Goal: Information Seeking & Learning: Compare options

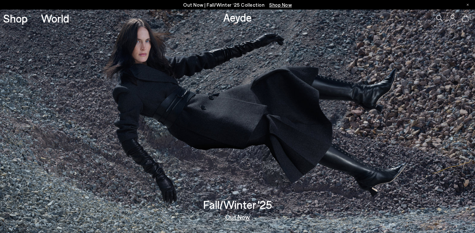
click at [236, 216] on link "Out Now" at bounding box center [237, 216] width 25 height 6
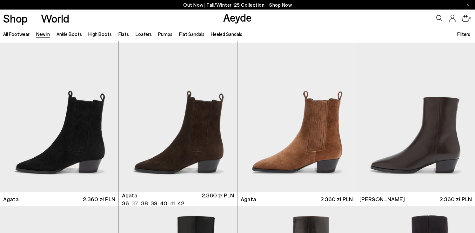
scroll to position [214, 0]
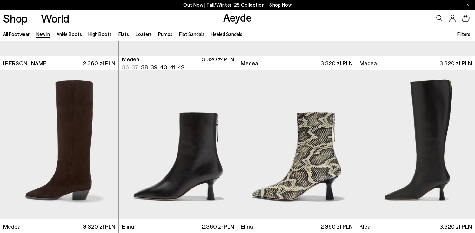
scroll to position [495, 0]
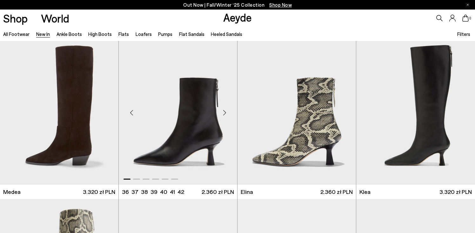
click at [224, 111] on div "Next slide" at bounding box center [224, 112] width 19 height 19
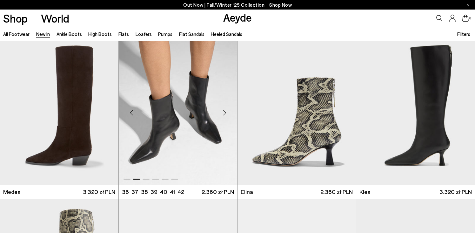
click at [224, 112] on div "Next slide" at bounding box center [224, 112] width 19 height 19
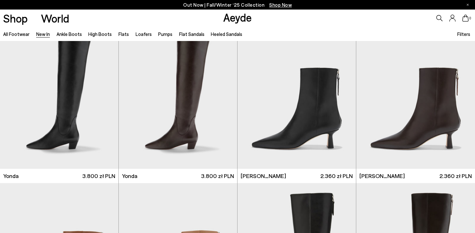
scroll to position [994, 0]
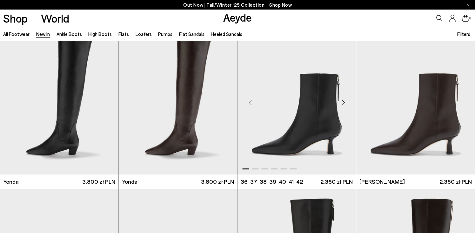
click at [344, 101] on div "Next slide" at bounding box center [343, 102] width 19 height 19
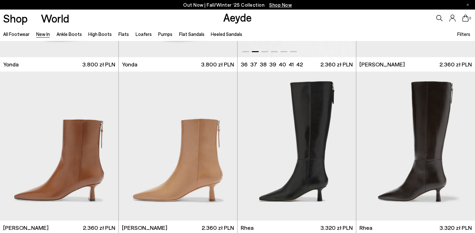
scroll to position [1171, 0]
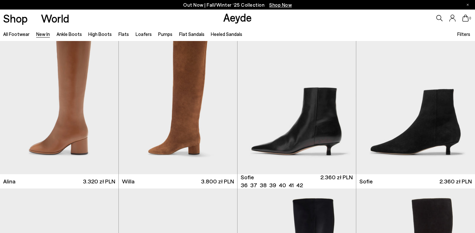
scroll to position [1970, 0]
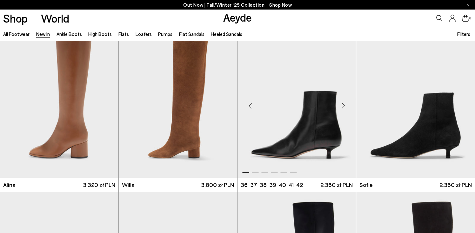
click at [343, 105] on div "Next slide" at bounding box center [343, 105] width 19 height 19
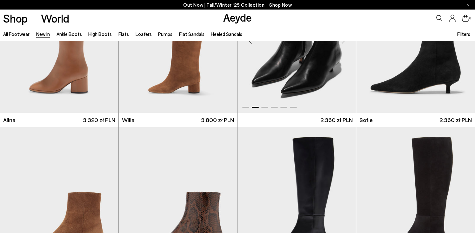
scroll to position [1998, 0]
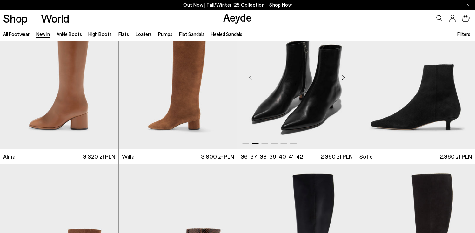
click at [343, 76] on div "Next slide" at bounding box center [343, 77] width 19 height 19
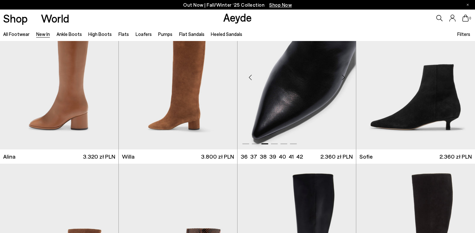
click at [343, 76] on div "Next slide" at bounding box center [343, 77] width 19 height 19
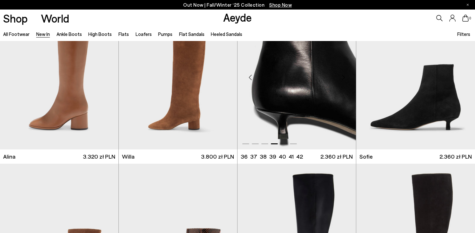
click at [343, 76] on div "Next slide" at bounding box center [343, 77] width 19 height 19
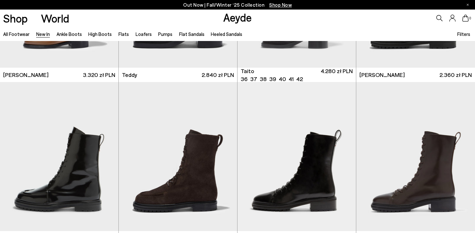
scroll to position [3081, 0]
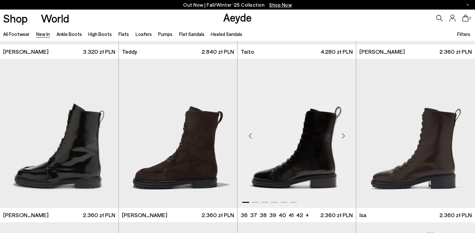
click at [346, 135] on div "Next slide" at bounding box center [343, 135] width 19 height 19
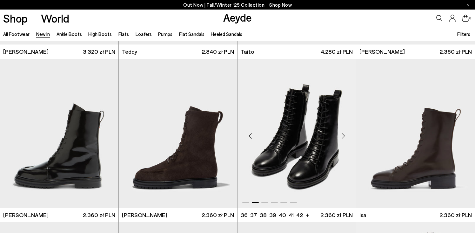
click at [344, 136] on div "Next slide" at bounding box center [343, 135] width 19 height 19
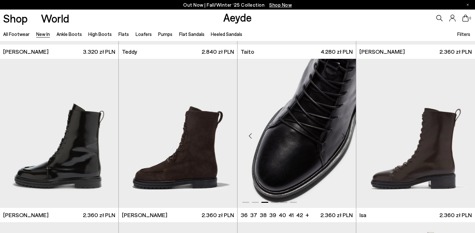
click at [344, 136] on div "Next slide" at bounding box center [343, 135] width 19 height 19
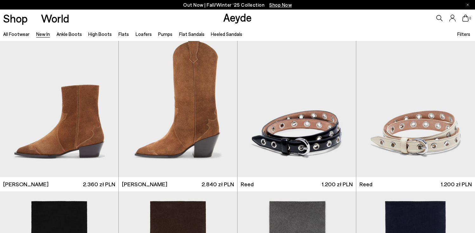
scroll to position [3899, 0]
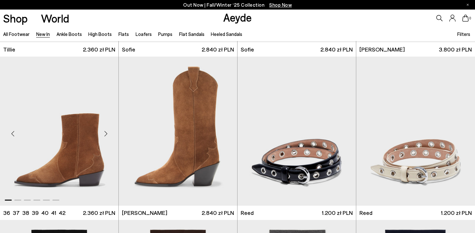
click at [105, 132] on div "Next slide" at bounding box center [105, 133] width 19 height 19
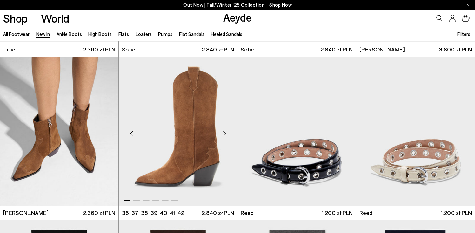
click at [224, 135] on div "Next slide" at bounding box center [224, 133] width 19 height 19
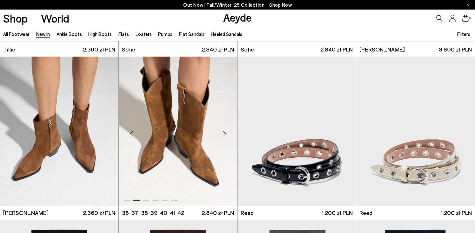
click at [224, 135] on div "Next slide" at bounding box center [224, 133] width 19 height 19
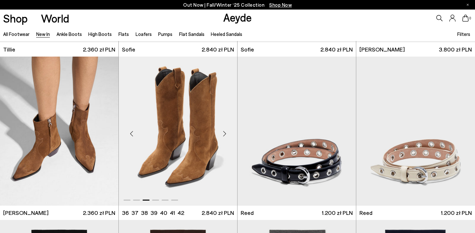
click at [224, 135] on div "Next slide" at bounding box center [224, 133] width 19 height 19
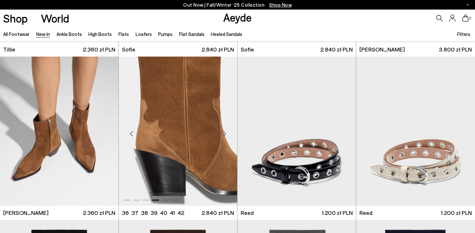
click at [224, 135] on div "Next slide" at bounding box center [224, 133] width 19 height 19
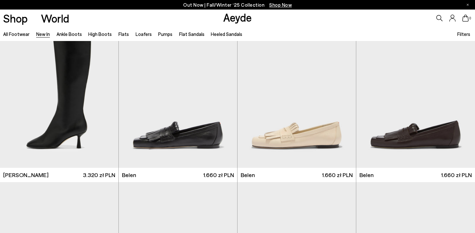
scroll to position [5696, 0]
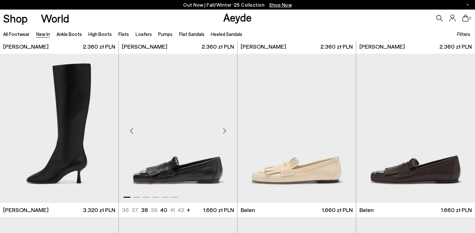
click at [224, 129] on div "Next slide" at bounding box center [224, 130] width 19 height 19
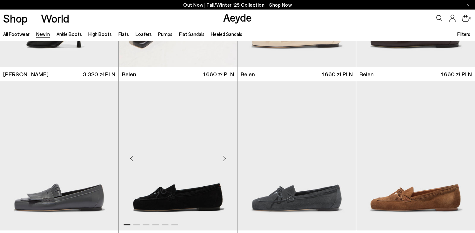
scroll to position [5832, 0]
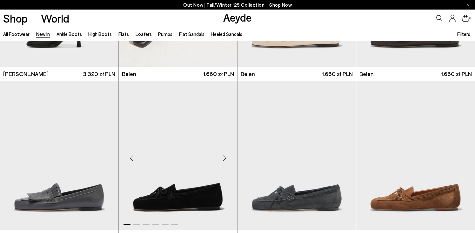
click at [225, 157] on div "Next slide" at bounding box center [224, 157] width 19 height 19
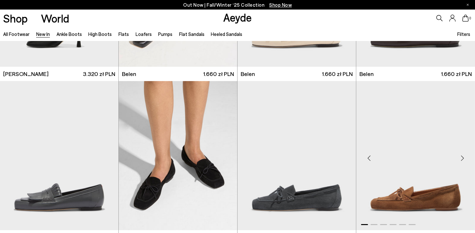
click at [461, 156] on div "Next slide" at bounding box center [462, 157] width 19 height 19
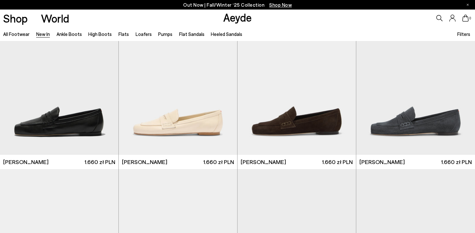
scroll to position [6063, 0]
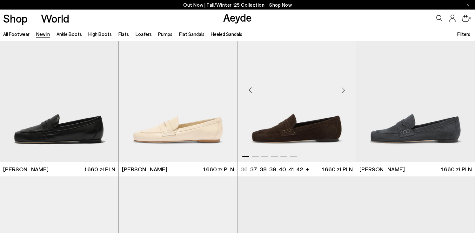
click at [344, 90] on div "Next slide" at bounding box center [343, 89] width 19 height 19
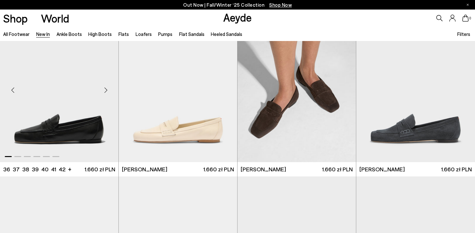
click at [105, 89] on div "Next slide" at bounding box center [105, 89] width 19 height 19
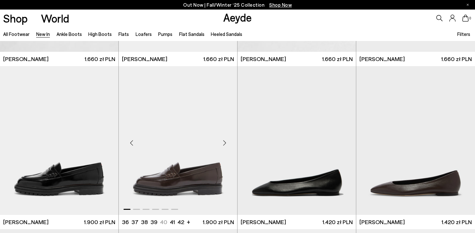
scroll to position [6183, 0]
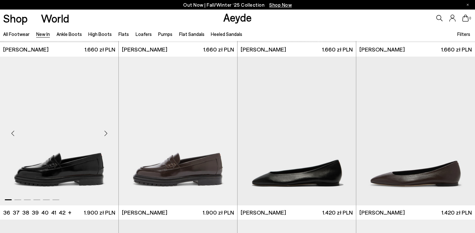
click at [105, 133] on div "Next slide" at bounding box center [105, 133] width 19 height 19
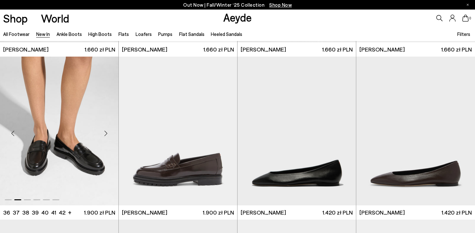
click at [105, 133] on div "Next slide" at bounding box center [105, 133] width 19 height 19
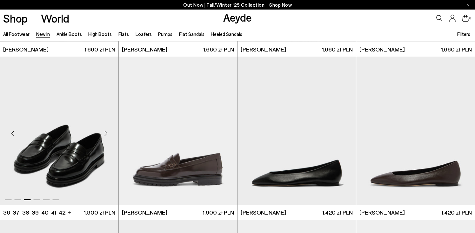
click at [105, 133] on div "Next slide" at bounding box center [105, 133] width 19 height 19
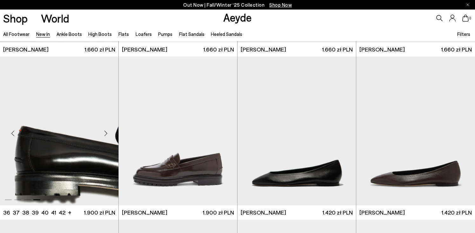
click at [105, 133] on div "Next slide" at bounding box center [105, 133] width 19 height 19
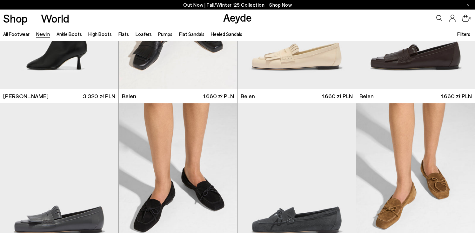
scroll to position [5737, 0]
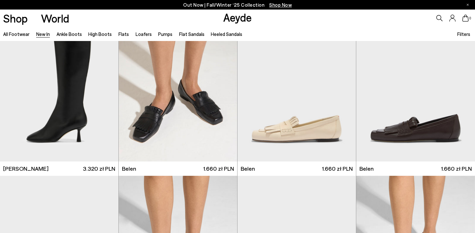
click at [37, 34] on link "New In" at bounding box center [43, 34] width 14 height 6
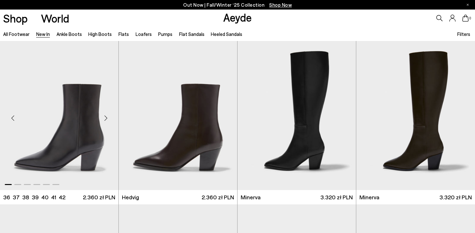
click at [107, 119] on div "Next slide" at bounding box center [105, 118] width 19 height 19
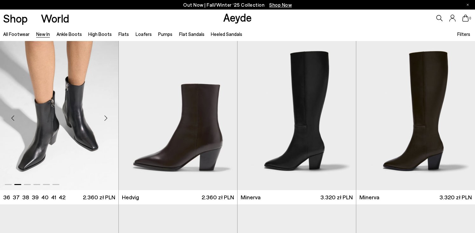
click at [107, 119] on div "Next slide" at bounding box center [105, 118] width 19 height 19
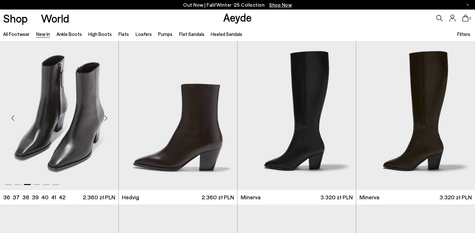
click at [106, 119] on div "Next slide" at bounding box center [105, 118] width 19 height 19
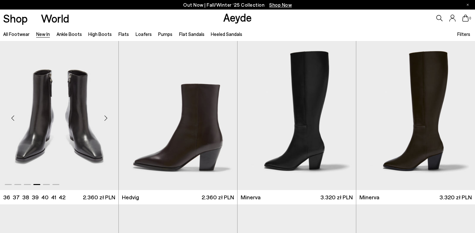
click at [105, 119] on div "Next slide" at bounding box center [105, 118] width 19 height 19
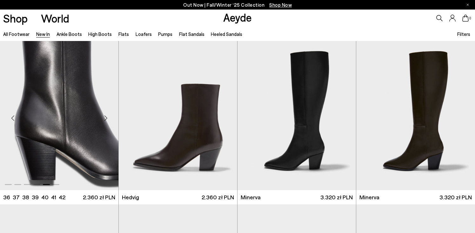
click at [105, 119] on div "Next slide" at bounding box center [105, 118] width 19 height 19
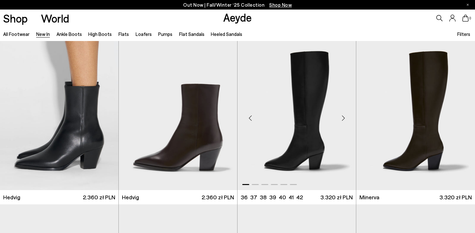
click at [342, 116] on div "Next slide" at bounding box center [343, 118] width 19 height 19
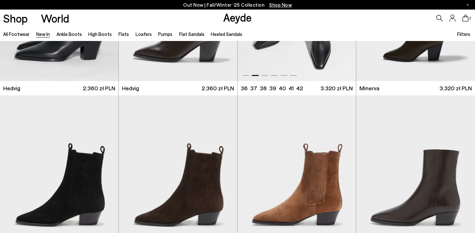
scroll to position [145, 0]
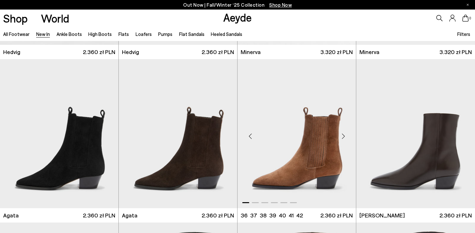
click at [342, 135] on div "Next slide" at bounding box center [343, 136] width 19 height 19
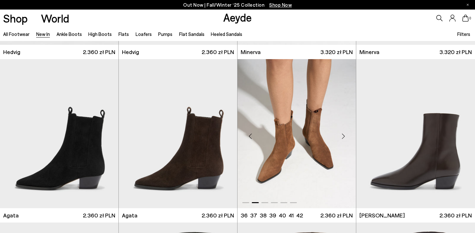
click at [342, 135] on div "Next slide" at bounding box center [343, 136] width 19 height 19
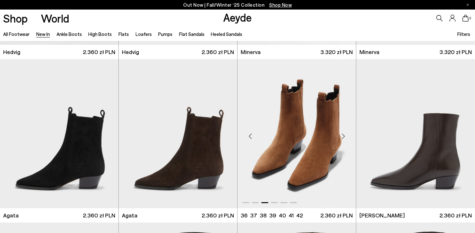
click at [342, 135] on div "Next slide" at bounding box center [343, 136] width 19 height 19
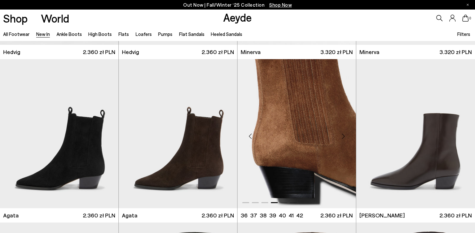
click at [342, 135] on div "Next slide" at bounding box center [343, 136] width 19 height 19
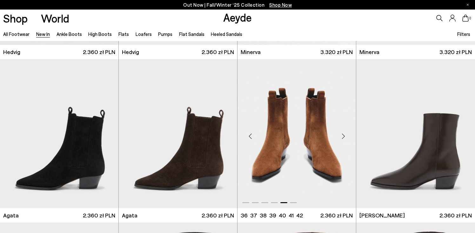
click at [342, 135] on div "Next slide" at bounding box center [343, 136] width 19 height 19
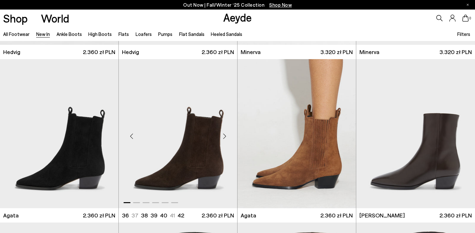
click at [225, 136] on div "Next slide" at bounding box center [224, 136] width 19 height 19
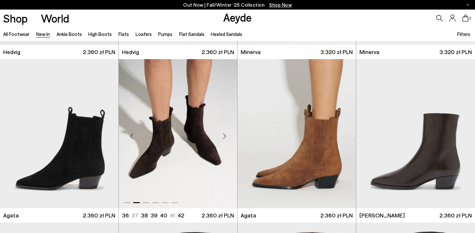
click at [225, 136] on div "Next slide" at bounding box center [224, 136] width 19 height 19
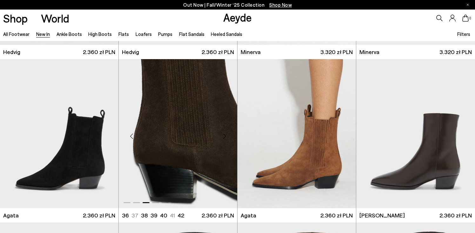
click at [225, 136] on div "Next slide" at bounding box center [224, 136] width 19 height 19
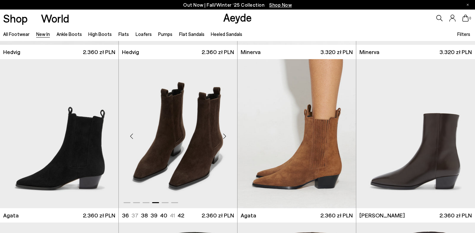
click at [225, 136] on div "Next slide" at bounding box center [224, 136] width 19 height 19
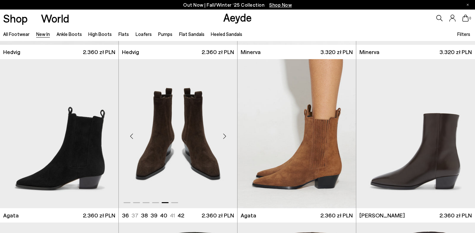
click at [225, 136] on div "Next slide" at bounding box center [224, 136] width 19 height 19
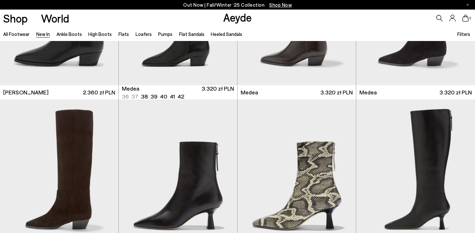
scroll to position [437, 0]
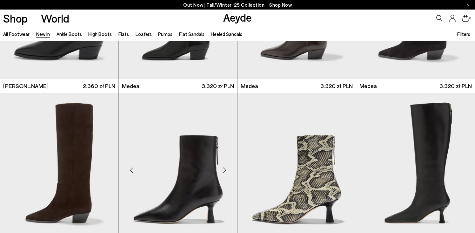
click at [224, 169] on div "Next slide" at bounding box center [224, 170] width 19 height 19
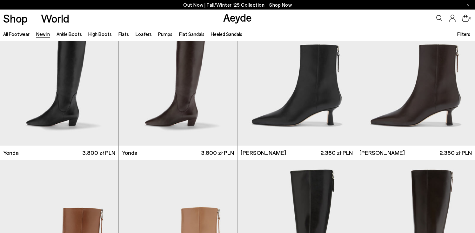
scroll to position [995, 0]
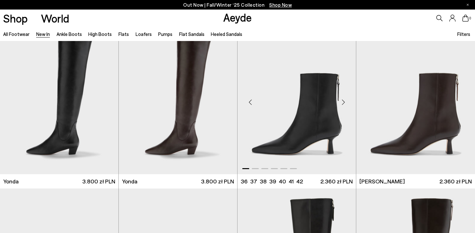
click at [343, 105] on div "Next slide" at bounding box center [343, 101] width 19 height 19
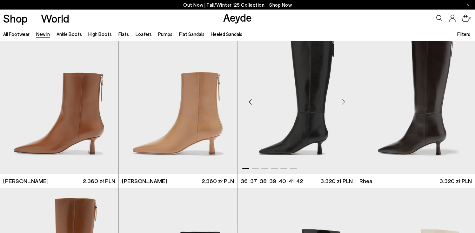
scroll to position [1125, 0]
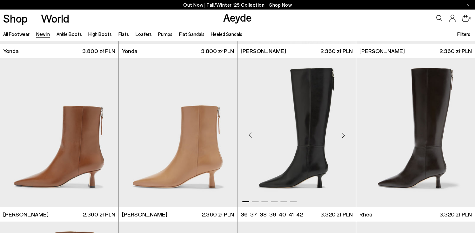
click at [344, 136] on div "Next slide" at bounding box center [343, 134] width 19 height 19
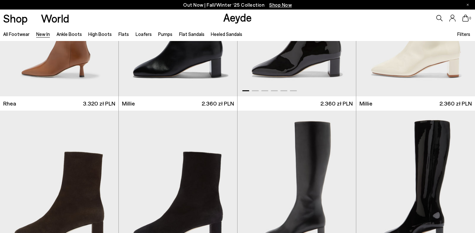
scroll to position [1439, 0]
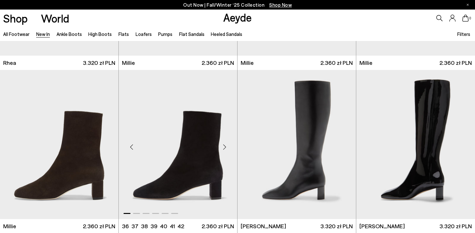
click at [226, 146] on div "Next slide" at bounding box center [224, 146] width 19 height 19
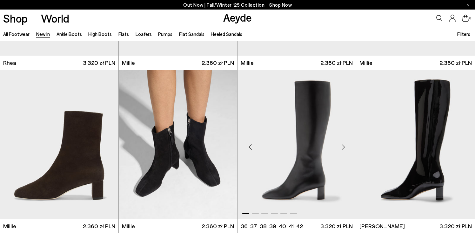
click at [344, 147] on div "Next slide" at bounding box center [343, 146] width 19 height 19
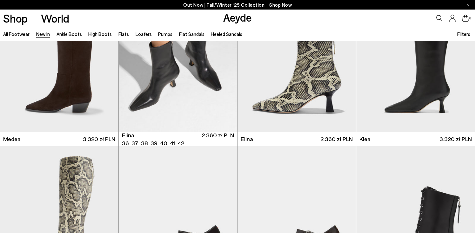
scroll to position [527, 0]
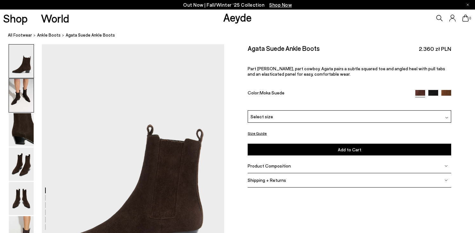
click at [14, 97] on img at bounding box center [21, 95] width 25 height 33
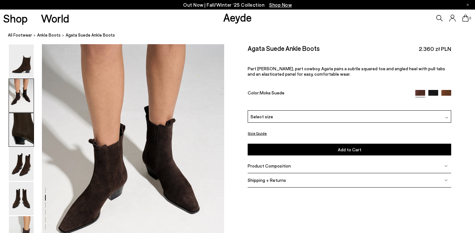
click at [27, 127] on img at bounding box center [21, 129] width 25 height 33
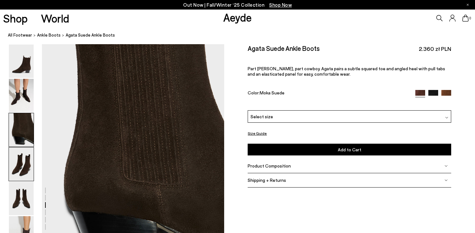
click at [27, 169] on img at bounding box center [21, 163] width 25 height 33
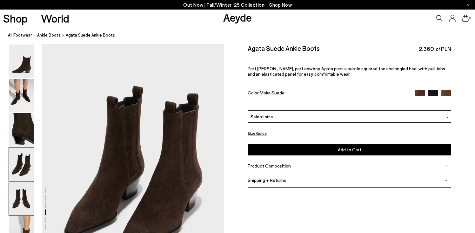
click at [27, 203] on img at bounding box center [21, 198] width 25 height 33
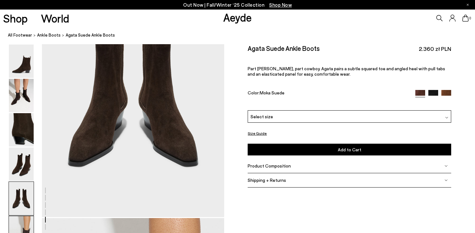
click at [30, 221] on img at bounding box center [21, 232] width 25 height 33
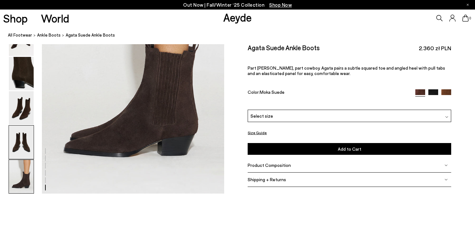
click at [27, 141] on img at bounding box center [21, 141] width 25 height 33
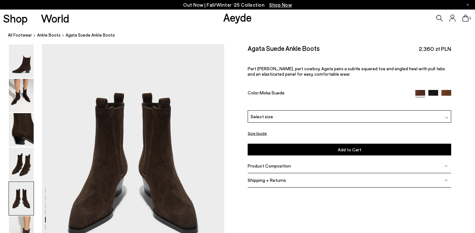
scroll to position [975, 0]
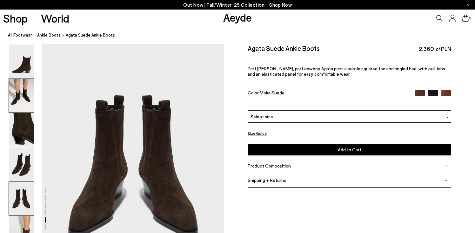
click at [21, 102] on img at bounding box center [21, 95] width 25 height 33
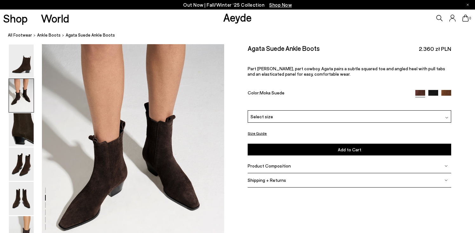
scroll to position [244, 0]
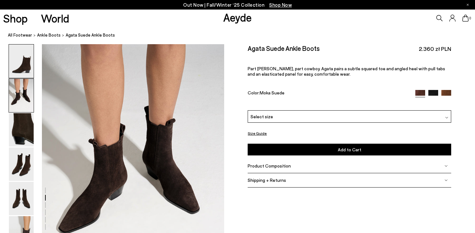
click at [23, 67] on img at bounding box center [21, 60] width 25 height 33
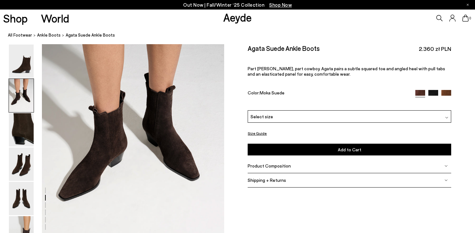
scroll to position [311, 0]
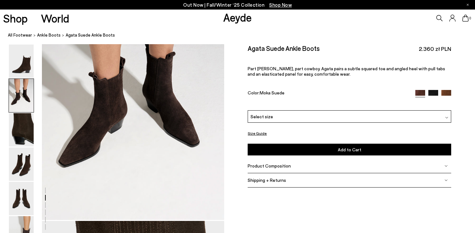
click at [446, 90] on img at bounding box center [446, 95] width 10 height 10
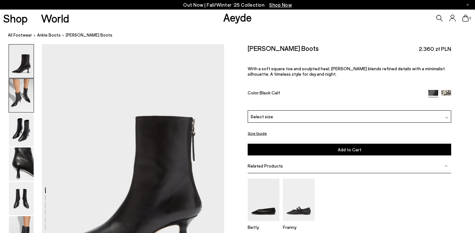
click at [23, 92] on img at bounding box center [21, 95] width 25 height 33
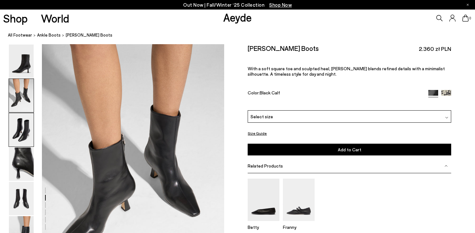
click at [24, 128] on img at bounding box center [21, 129] width 25 height 33
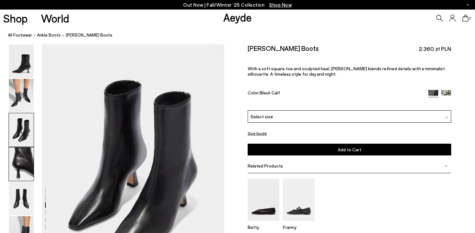
click at [26, 164] on img at bounding box center [21, 163] width 25 height 33
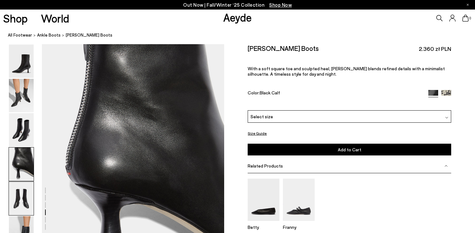
click at [25, 198] on img at bounding box center [21, 198] width 25 height 33
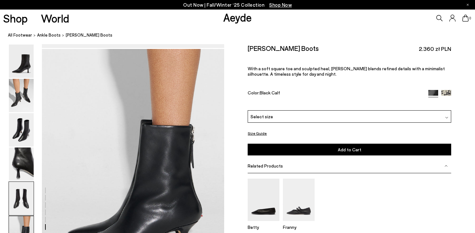
scroll to position [1307, 0]
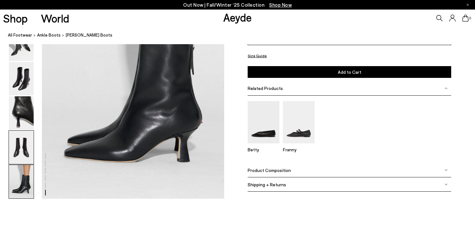
click at [22, 144] on img at bounding box center [21, 146] width 25 height 33
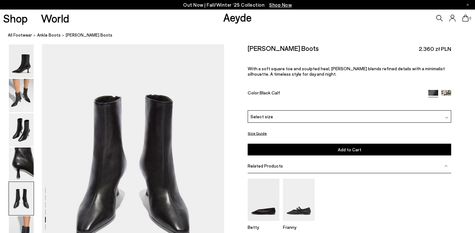
scroll to position [975, 0]
click at [272, 116] on div "Select size" at bounding box center [349, 116] width 203 height 12
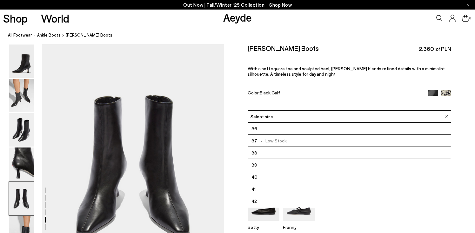
click at [285, 93] on div "Color: Black Calf" at bounding box center [335, 93] width 174 height 7
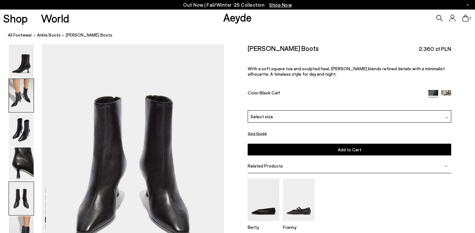
click at [29, 96] on img at bounding box center [21, 95] width 25 height 33
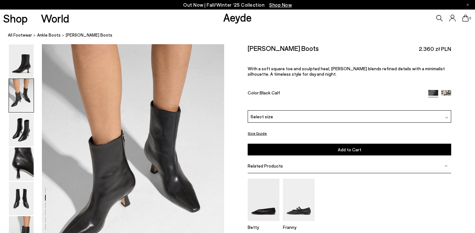
scroll to position [244, 0]
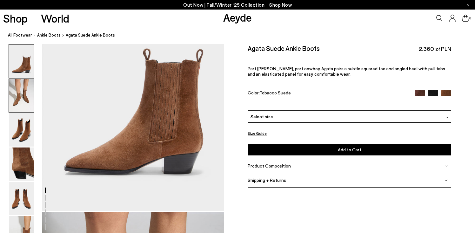
click at [23, 98] on img at bounding box center [21, 95] width 25 height 33
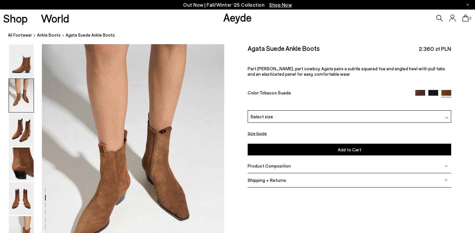
scroll to position [244, 0]
click at [275, 116] on div "Select size" at bounding box center [349, 116] width 203 height 12
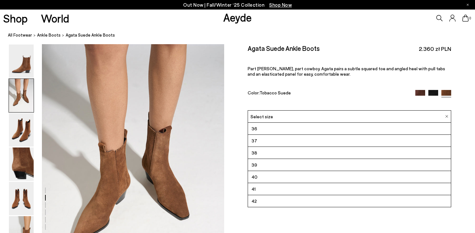
click at [306, 89] on div "Agata Suede Ankle Boots 2.360 zł PLN Part Chelsea, part cowboy. Agata pairs a s…" at bounding box center [349, 77] width 203 height 66
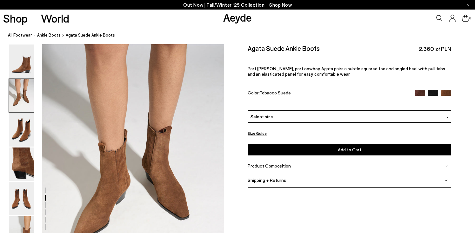
click at [420, 92] on img at bounding box center [420, 95] width 10 height 10
